Goal: Navigation & Orientation: Find specific page/section

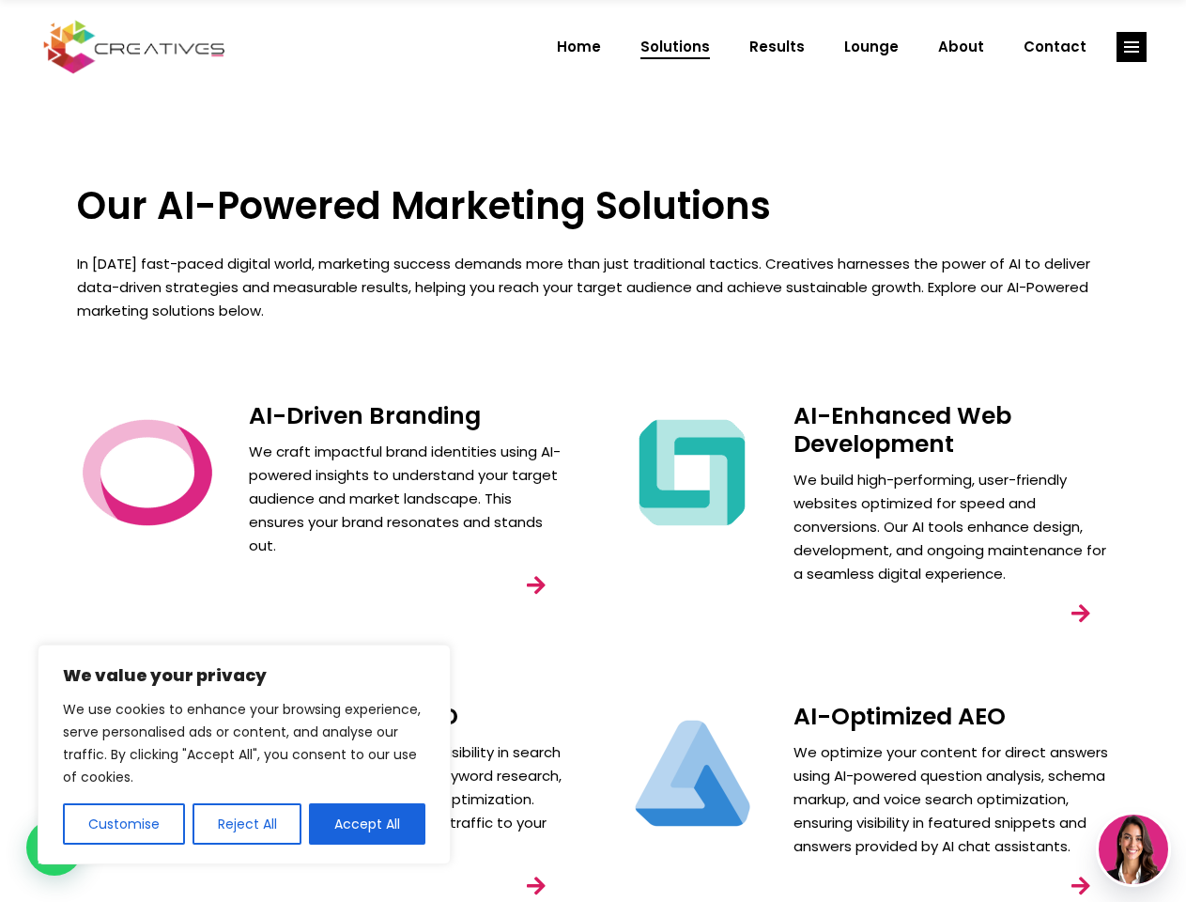
click at [594, 451] on div "AI-Enhanced Web Development We build high-performing, user-friendly websites op…" at bounding box center [866, 538] width 545 height 301
click at [123, 824] on button "Customise" at bounding box center [124, 823] width 122 height 41
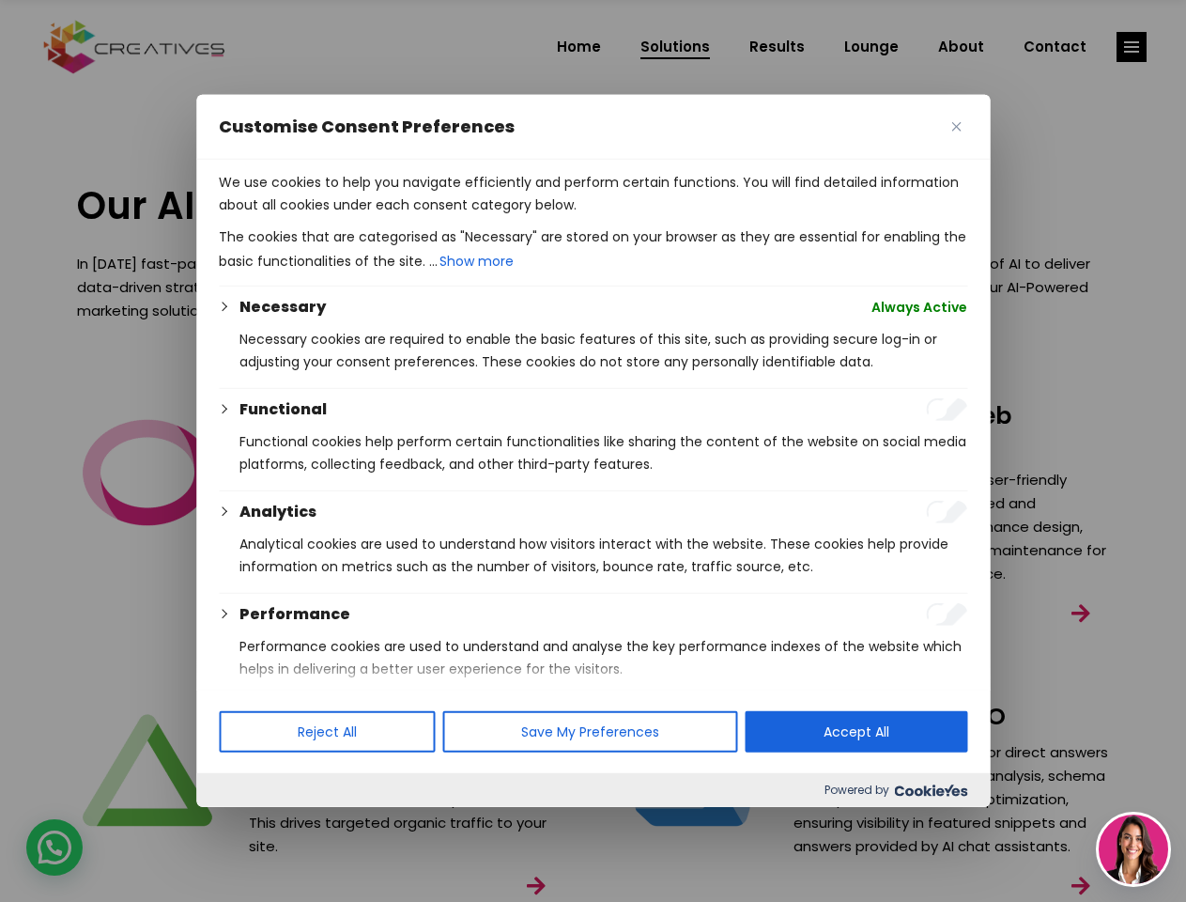
click at [246, 824] on div at bounding box center [593, 451] width 1186 height 902
click at [367, 216] on p "We use cookies to help you navigate efficiently and perform certain functions. …" at bounding box center [593, 193] width 749 height 45
click at [1132, 47] on div at bounding box center [593, 451] width 1186 height 902
click at [1134, 849] on img at bounding box center [1134, 849] width 70 height 70
